Goal: Transaction & Acquisition: Purchase product/service

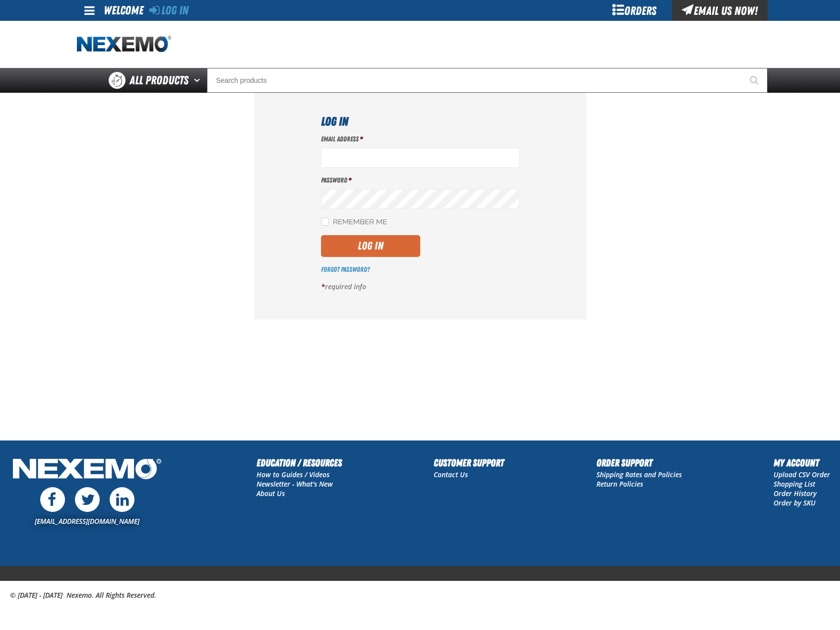
type input "bhogan@vtaig.com"
click at [376, 250] on button "Log In" at bounding box center [370, 246] width 99 height 22
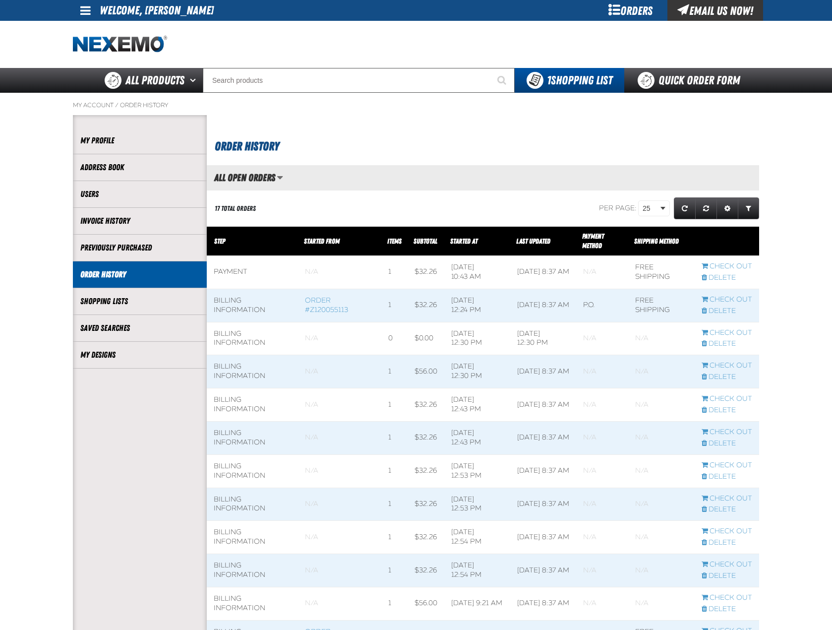
scroll to position [0, 0]
click at [105, 349] on link "My Designs" at bounding box center [139, 354] width 119 height 11
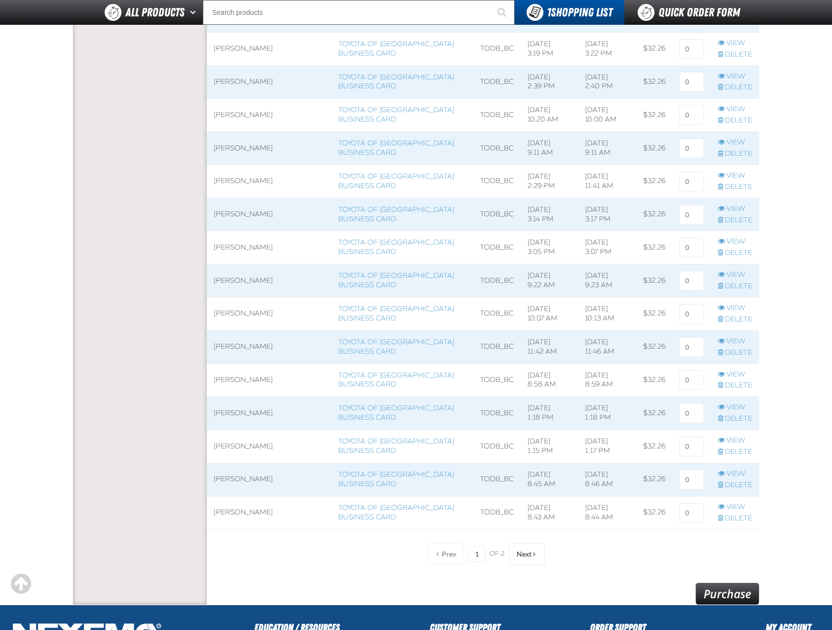
scroll to position [496, 0]
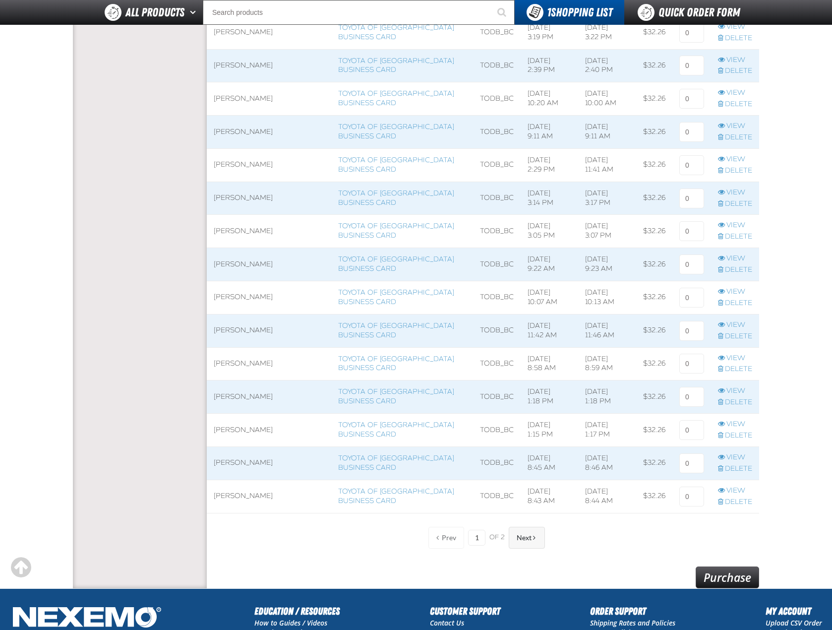
click at [538, 542] on button "Next" at bounding box center [527, 538] width 36 height 22
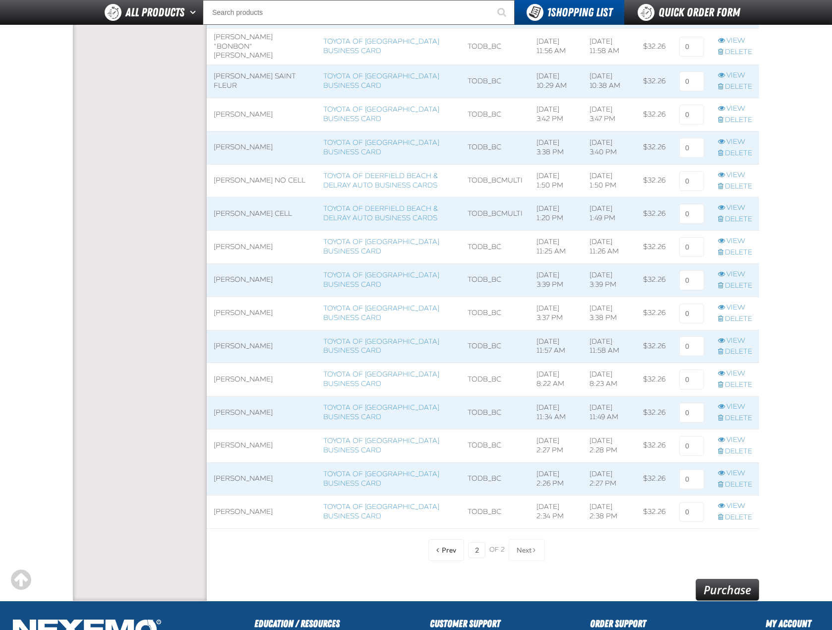
scroll to position [347, 0]
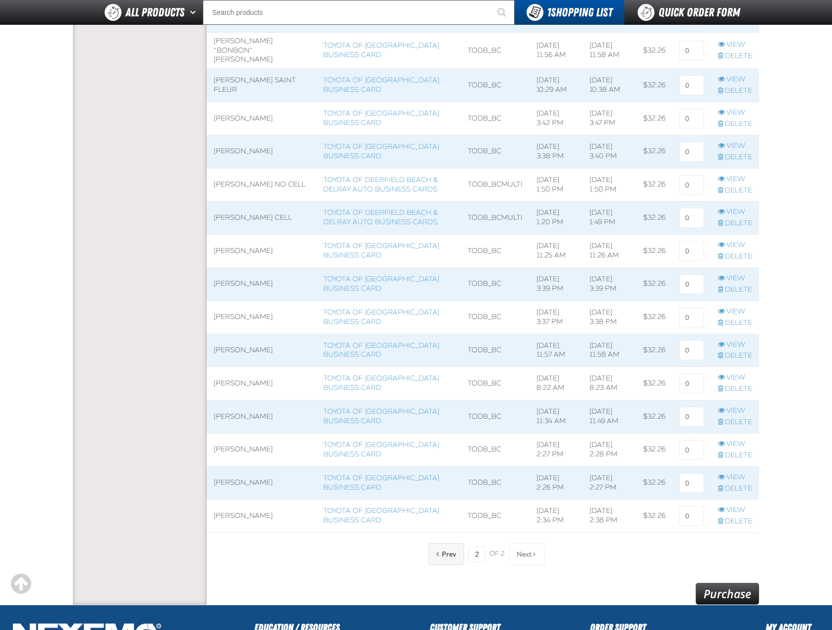
click at [452, 562] on button "Prev" at bounding box center [446, 554] width 36 height 22
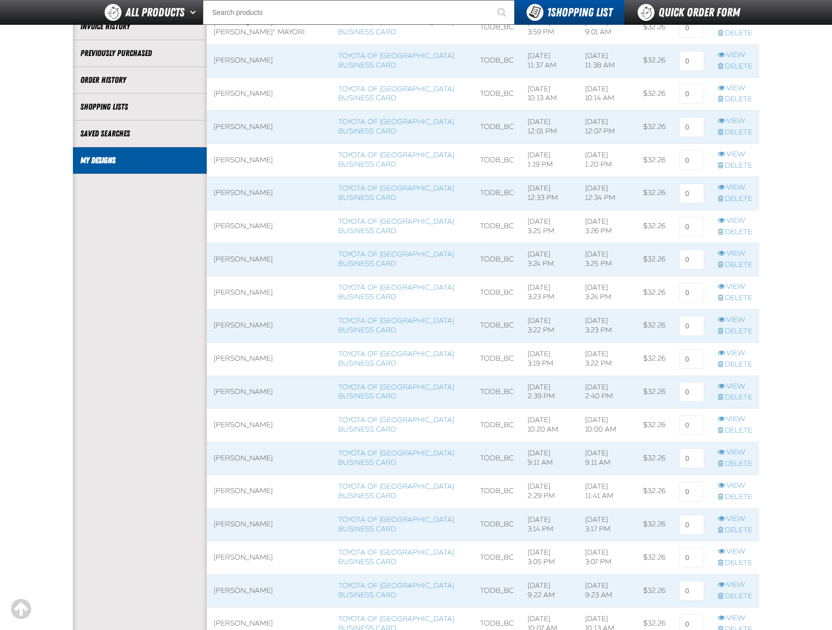
scroll to position [50, 0]
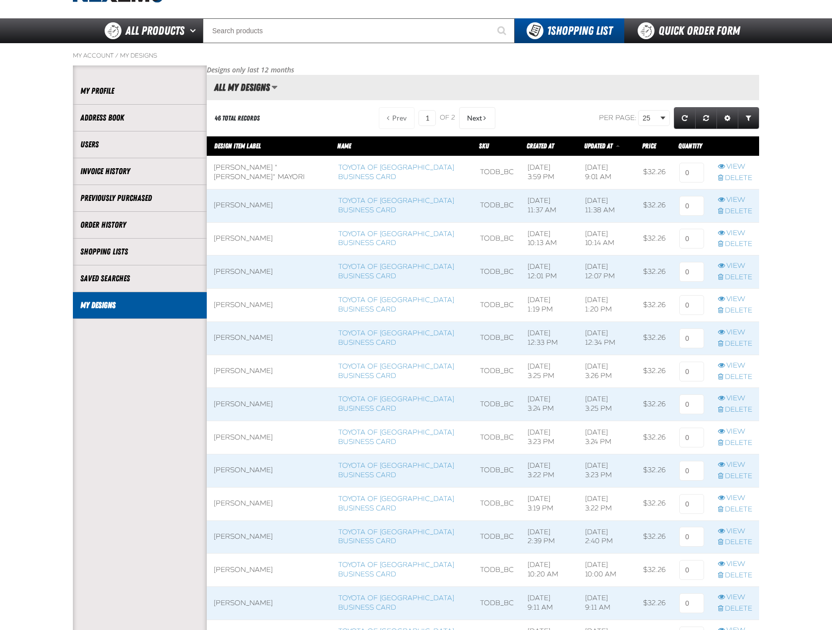
click at [162, 400] on aside "Account My Profile Address Book Users Invoice History Previously Purchased" at bounding box center [140, 562] width 134 height 994
click at [353, 243] on link "Toyota of Deerfield Beach Business Card" at bounding box center [396, 239] width 116 height 18
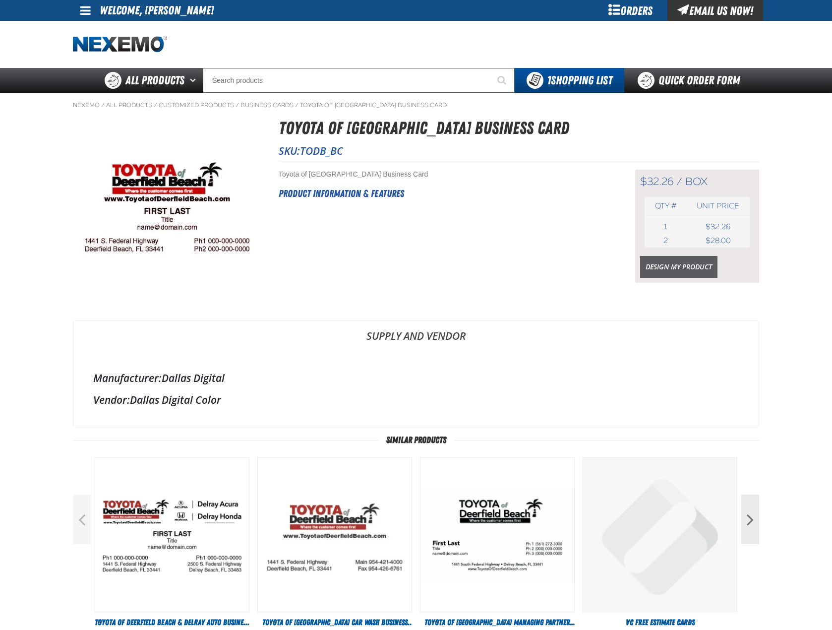
click at [649, 260] on link "Design My Product" at bounding box center [678, 267] width 77 height 22
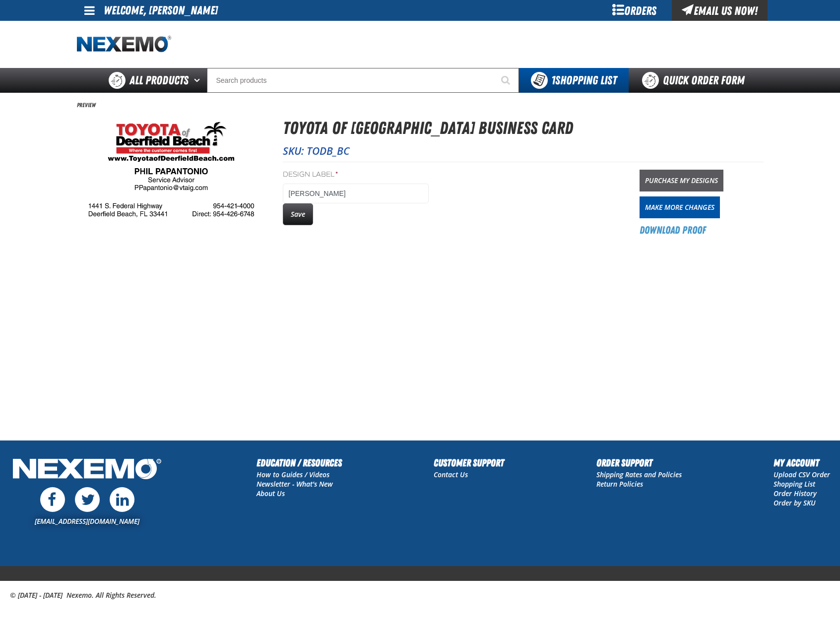
click at [672, 180] on link "Purchase My Designs" at bounding box center [681, 181] width 84 height 22
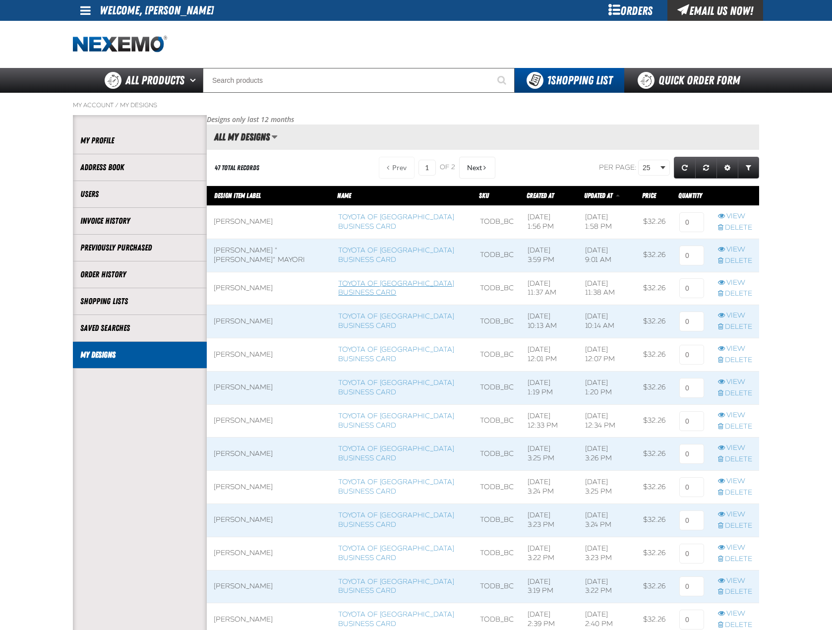
scroll to position [0, 0]
click at [349, 216] on link "Toyota of Deerfield Beach Business Card" at bounding box center [396, 222] width 116 height 18
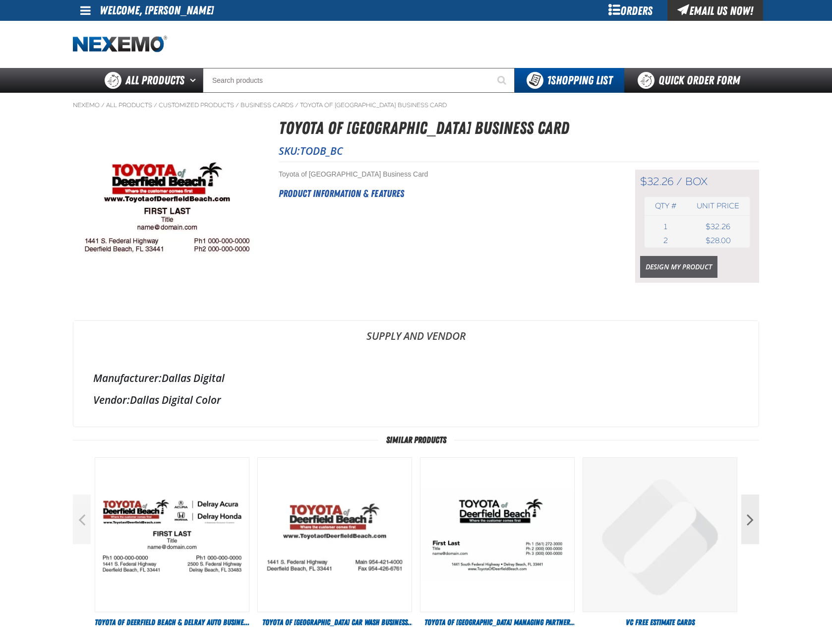
click at [681, 266] on link "Design My Product" at bounding box center [678, 267] width 77 height 22
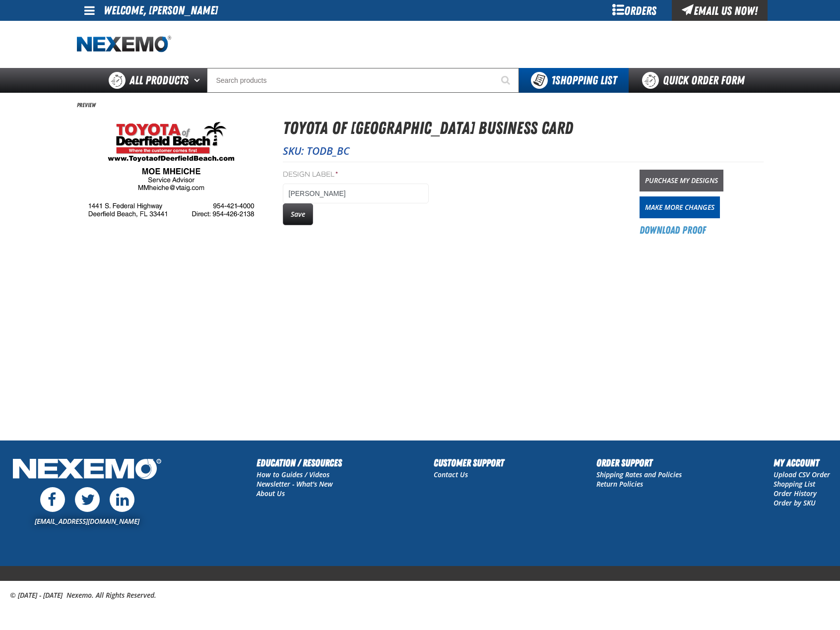
click at [699, 176] on link "Purchase My Designs" at bounding box center [681, 181] width 84 height 22
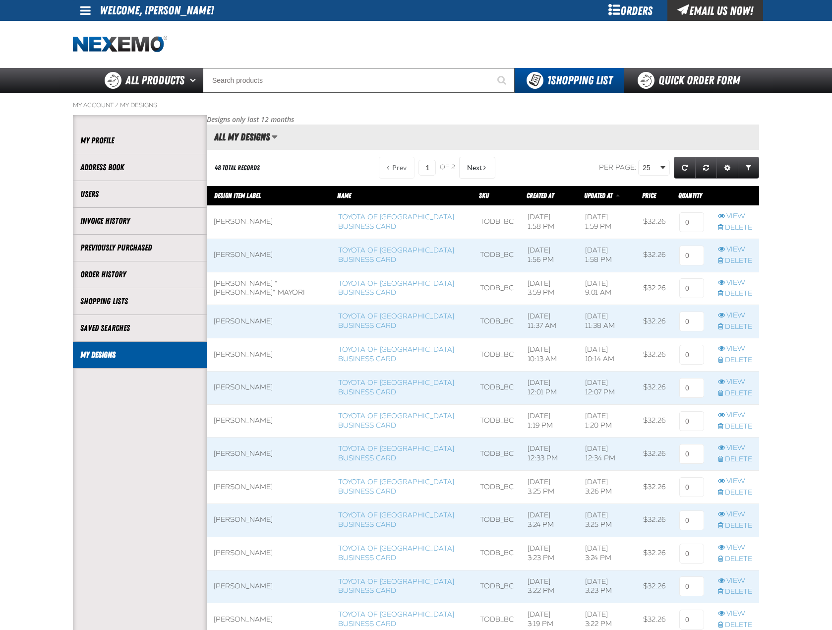
scroll to position [0, 0]
click at [342, 219] on link "Toyota of Deerfield Beach Business Card" at bounding box center [396, 222] width 116 height 18
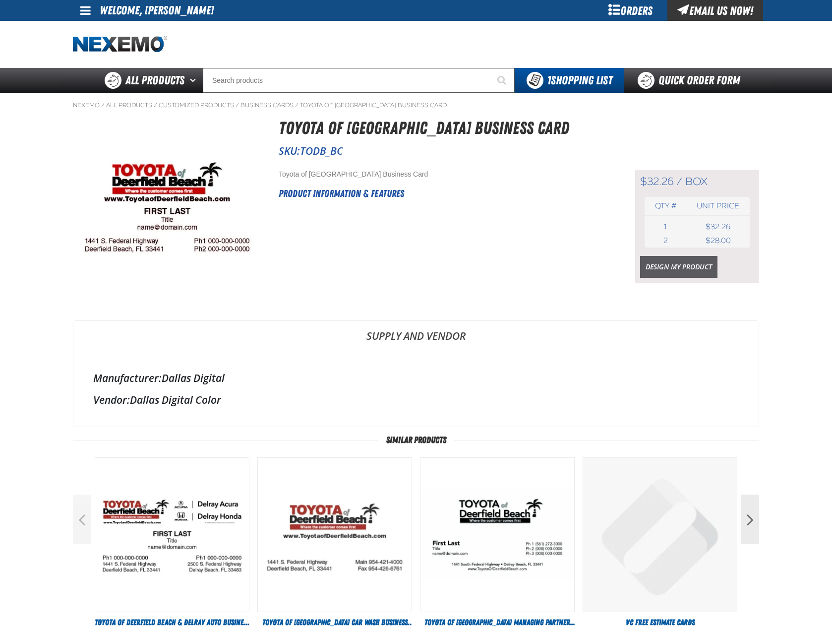
click at [654, 274] on link "Design My Product" at bounding box center [678, 267] width 77 height 22
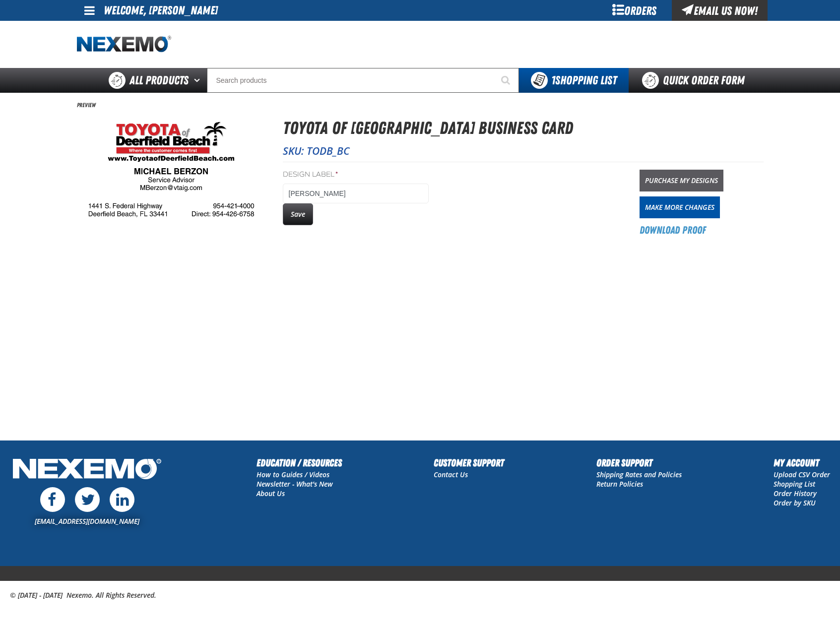
click at [716, 178] on link "Purchase My Designs" at bounding box center [681, 181] width 84 height 22
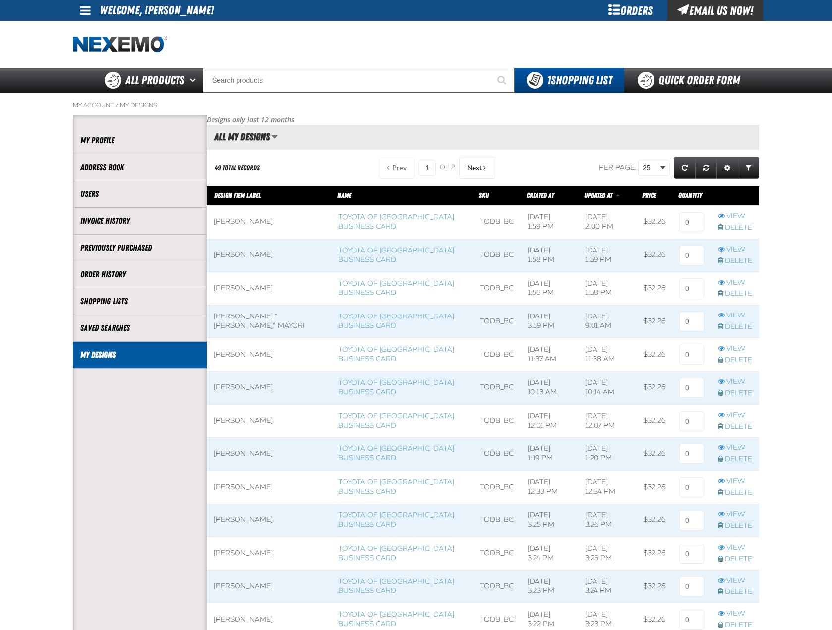
scroll to position [0, 0]
click at [695, 219] on input at bounding box center [691, 222] width 25 height 20
type input "1"
click at [692, 258] on input at bounding box center [691, 255] width 25 height 20
type input "1"
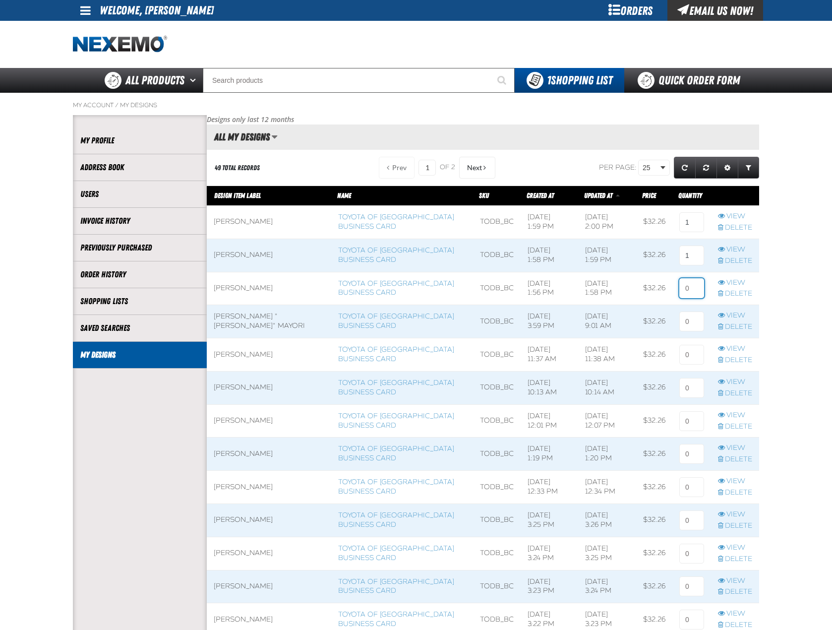
click at [691, 291] on input at bounding box center [691, 288] width 25 height 20
type input "1"
click at [767, 302] on main "My Account / My Designs Account My Profile Address Book" at bounding box center [416, 601] width 832 height 1016
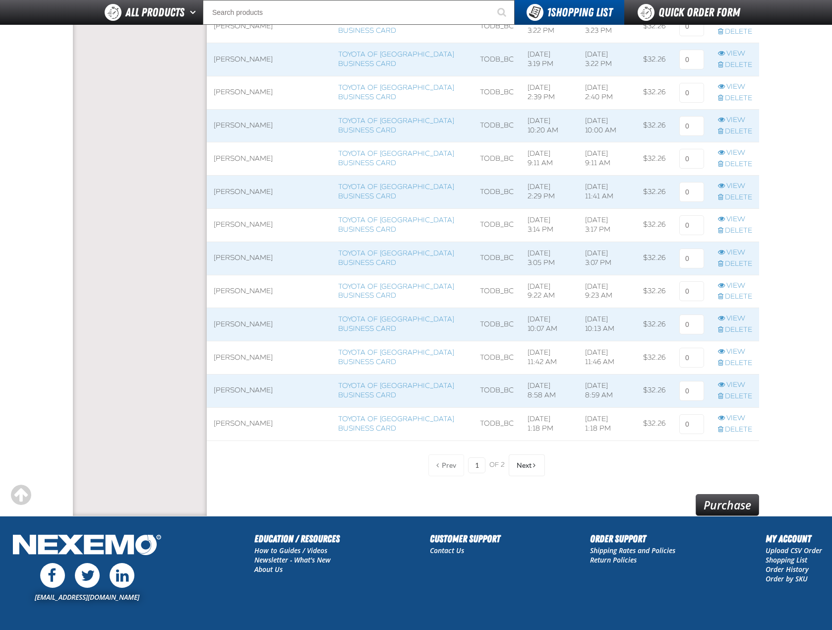
scroll to position [644, 0]
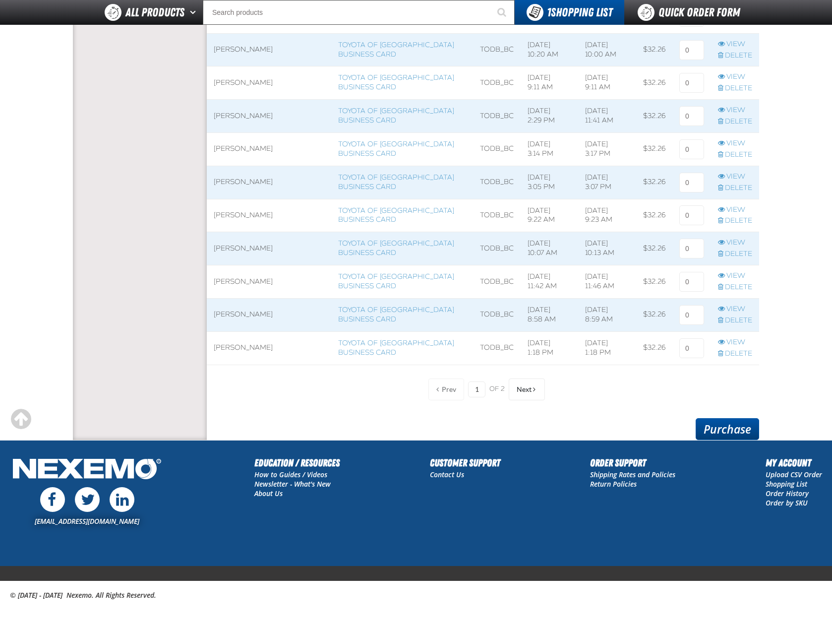
click at [750, 420] on link "Purchase" at bounding box center [727, 429] width 63 height 22
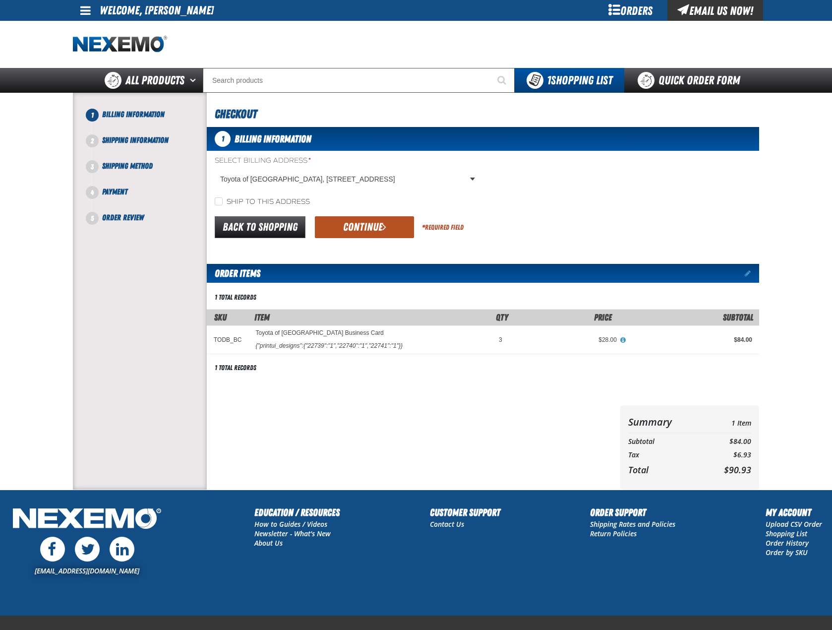
click at [384, 229] on span "submit" at bounding box center [384, 226] width 4 height 11
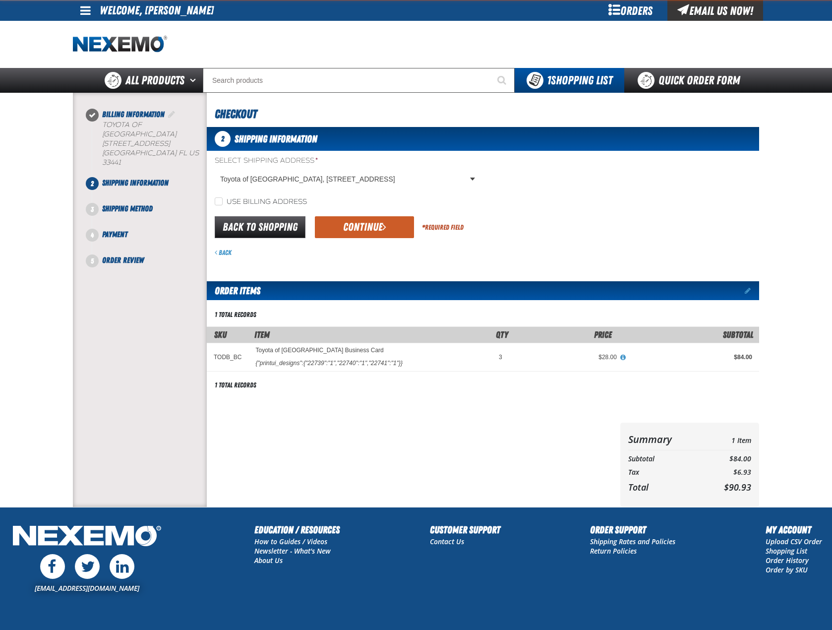
click at [384, 229] on span "submit" at bounding box center [384, 226] width 4 height 11
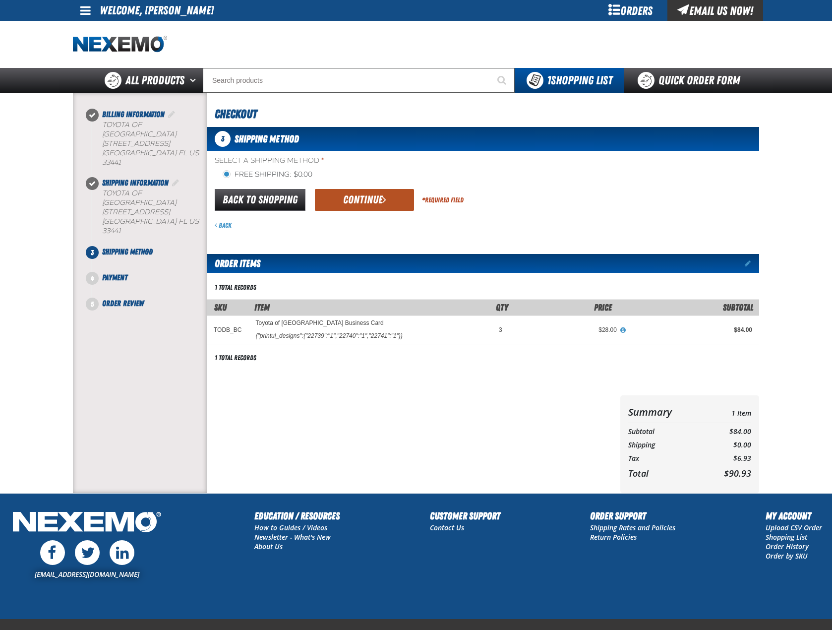
click at [384, 198] on span "submit" at bounding box center [384, 199] width 4 height 11
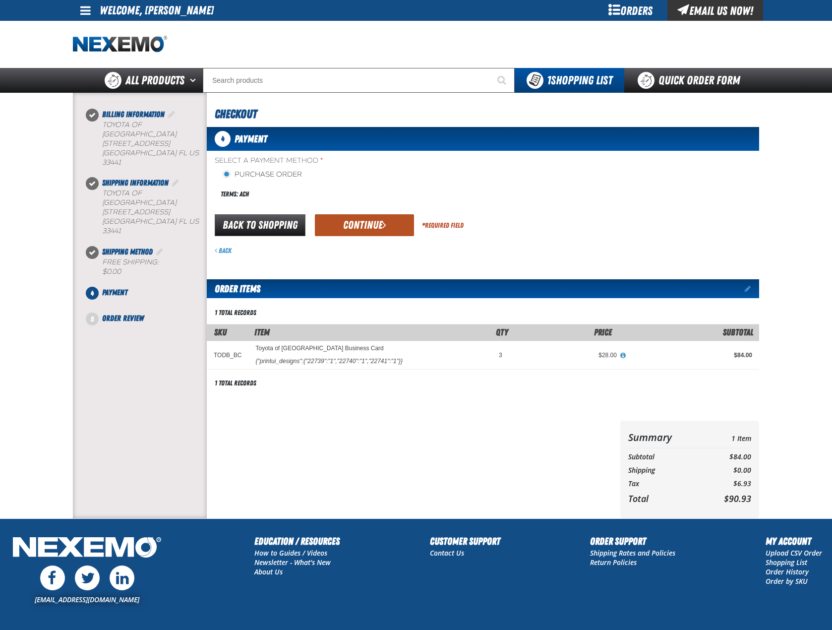
click at [370, 222] on button "Continue" at bounding box center [364, 225] width 99 height 22
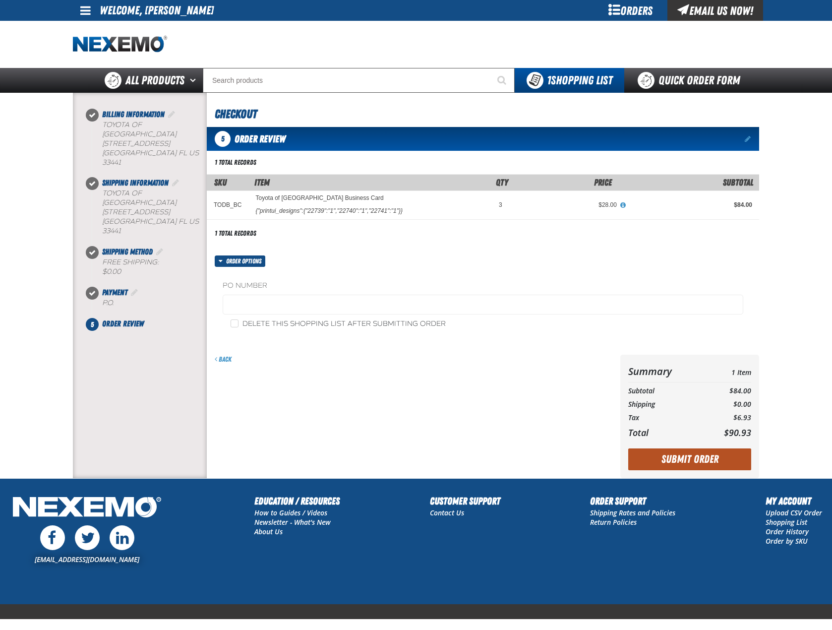
click at [732, 466] on button "Submit Order" at bounding box center [689, 459] width 123 height 22
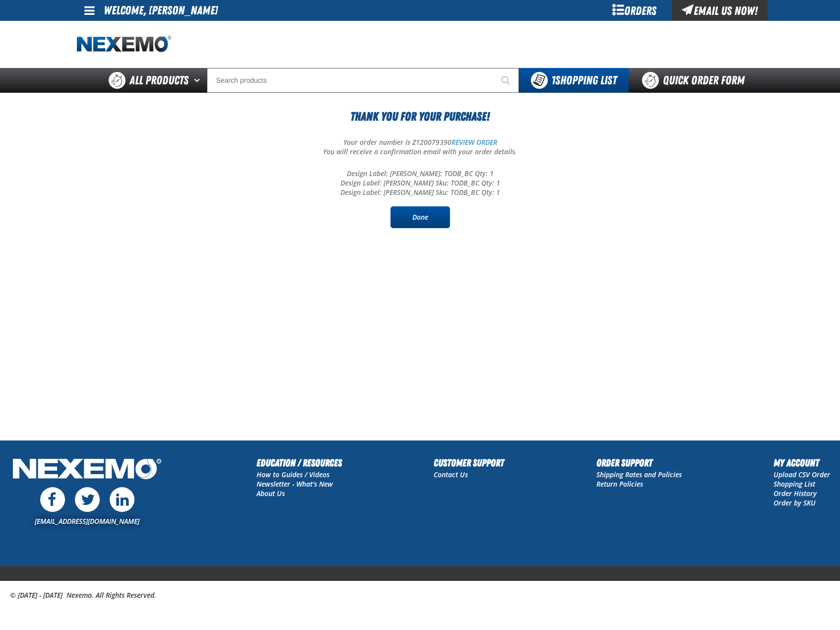
click at [427, 225] on link "Done" at bounding box center [420, 217] width 60 height 22
